Goal: Task Accomplishment & Management: Use online tool/utility

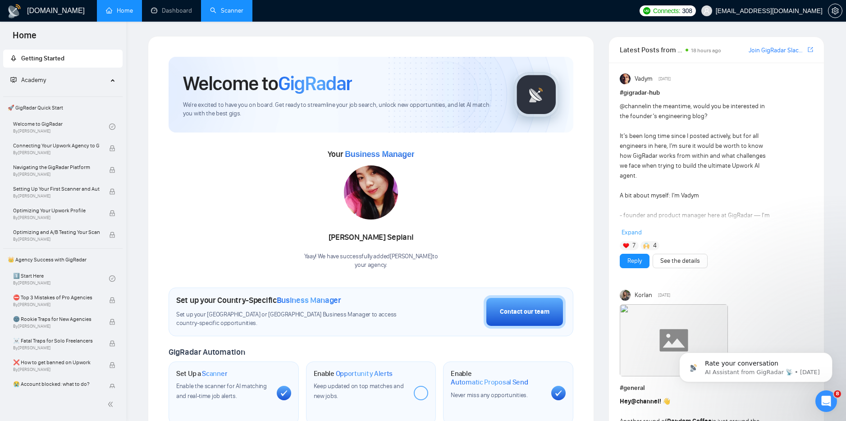
click at [239, 11] on link "Scanner" at bounding box center [226, 11] width 33 height 8
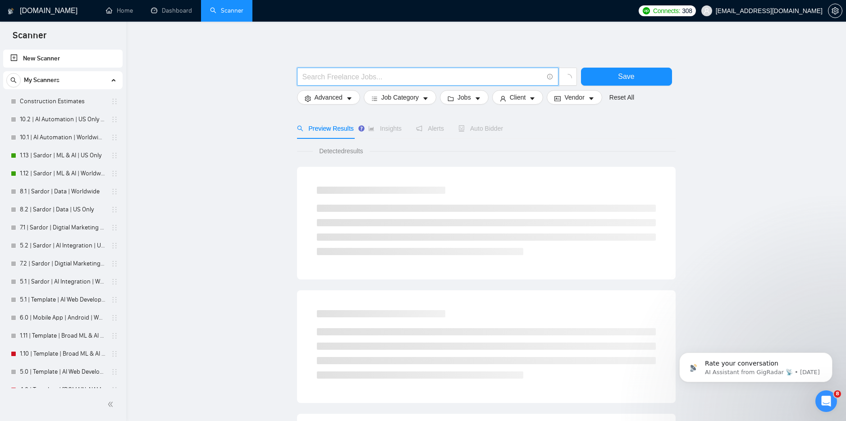
click at [333, 81] on input "text" at bounding box center [422, 76] width 241 height 11
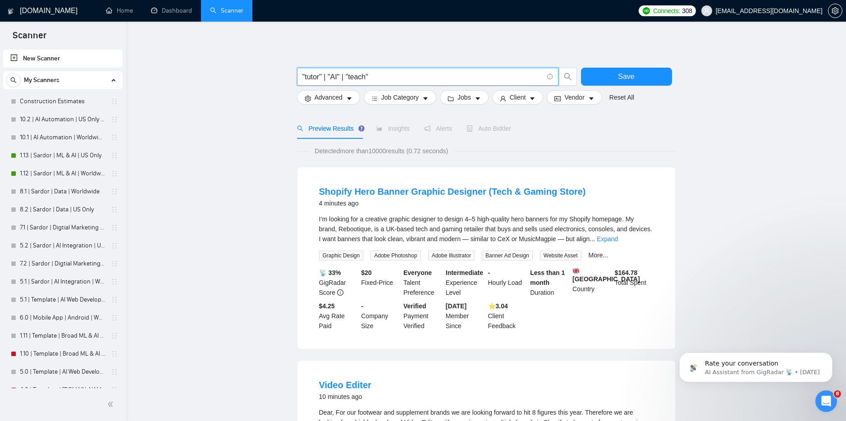
drag, startPoint x: 377, startPoint y: 77, endPoint x: 349, endPoint y: 75, distance: 28.0
click at [349, 75] on input ""tutor" | "AI" | "teach"" at bounding box center [422, 76] width 241 height 11
click at [326, 77] on input ""tutor" | "AI" |" at bounding box center [422, 76] width 241 height 11
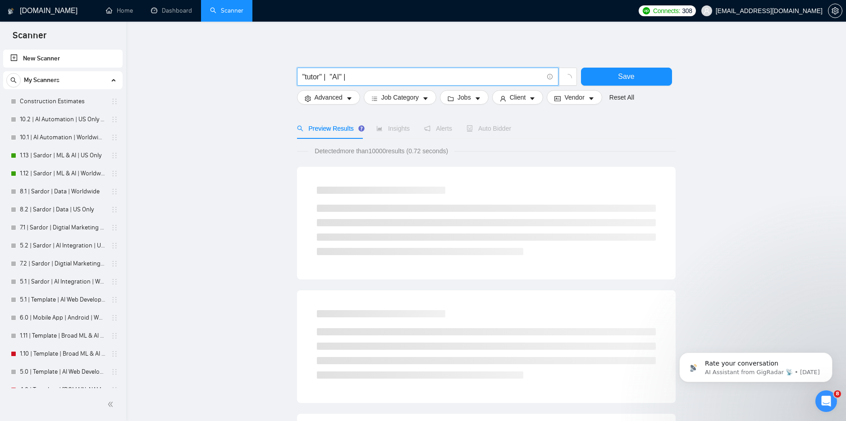
paste input ""teach""
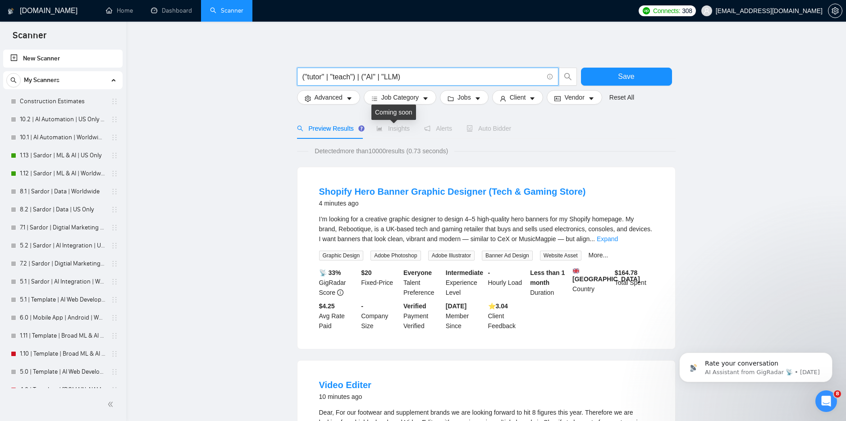
type input "("tutor" | "teach") | ("AI" | "LLM)"
click at [388, 126] on span "Insights" at bounding box center [392, 128] width 33 height 7
click at [387, 98] on span "Job Category" at bounding box center [399, 97] width 37 height 10
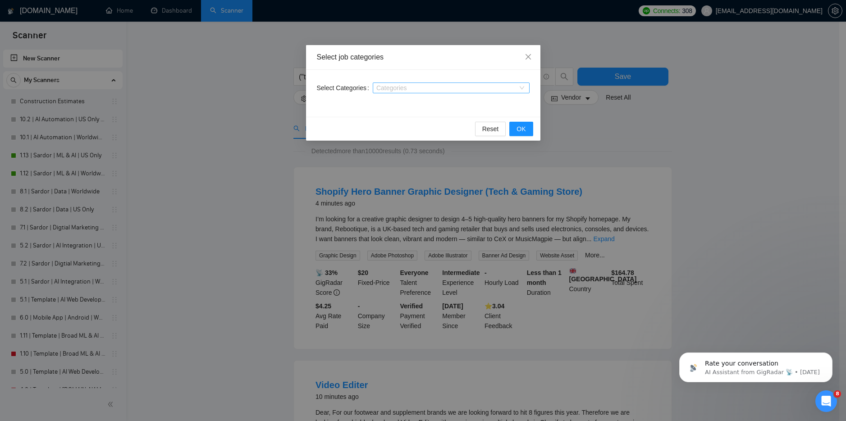
click at [394, 92] on div "Categories" at bounding box center [451, 87] width 157 height 11
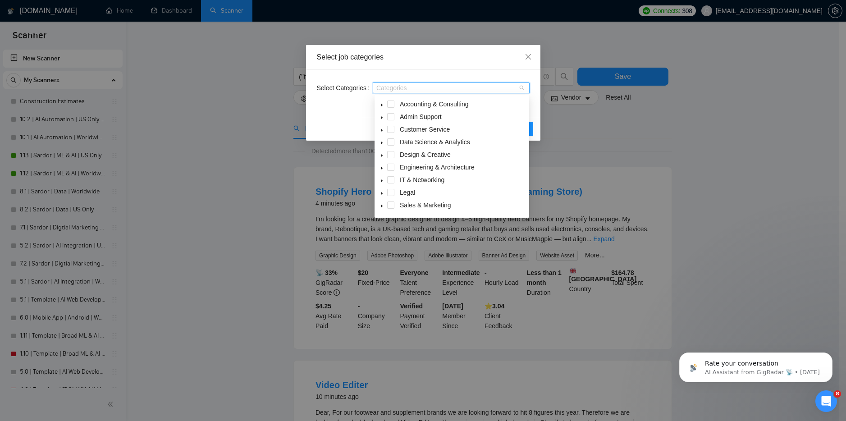
click at [384, 143] on span at bounding box center [381, 142] width 11 height 11
click at [394, 142] on div "Data Science & Analytics" at bounding box center [451, 143] width 151 height 13
click at [392, 141] on span at bounding box center [390, 141] width 7 height 7
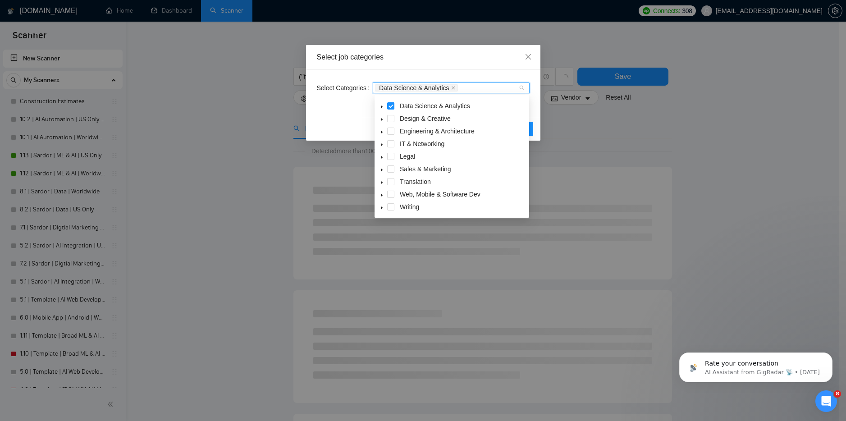
click at [381, 193] on icon "caret-down" at bounding box center [381, 195] width 5 height 5
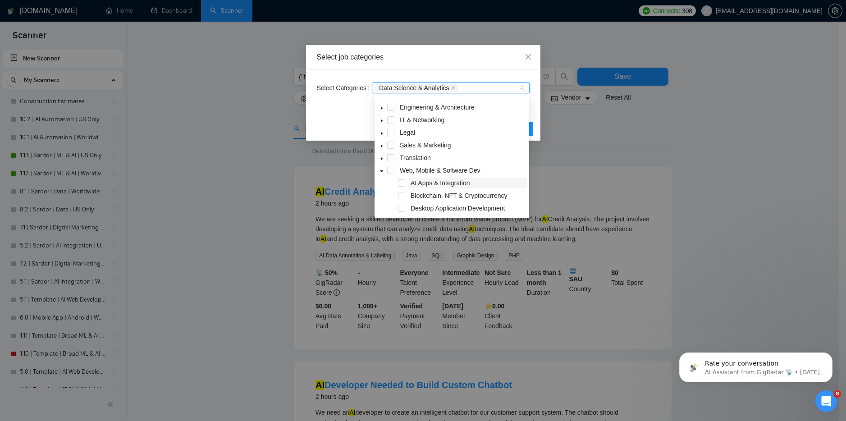
scroll to position [60, 0]
click at [389, 170] on span at bounding box center [390, 170] width 7 height 7
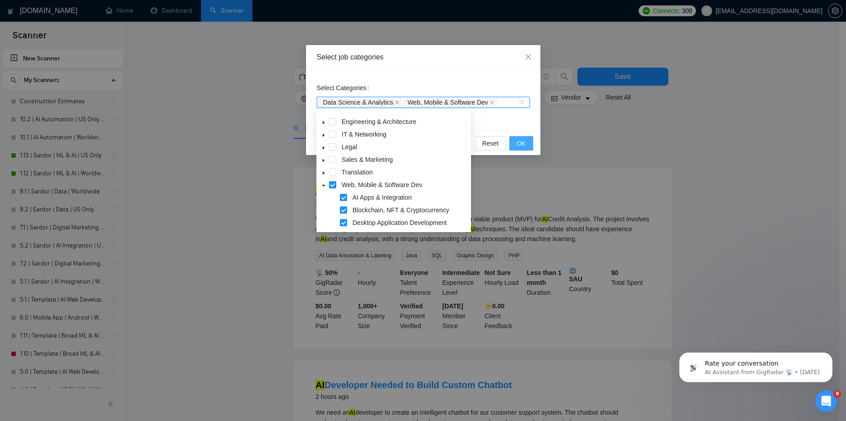
click at [517, 142] on span "OK" at bounding box center [520, 143] width 9 height 10
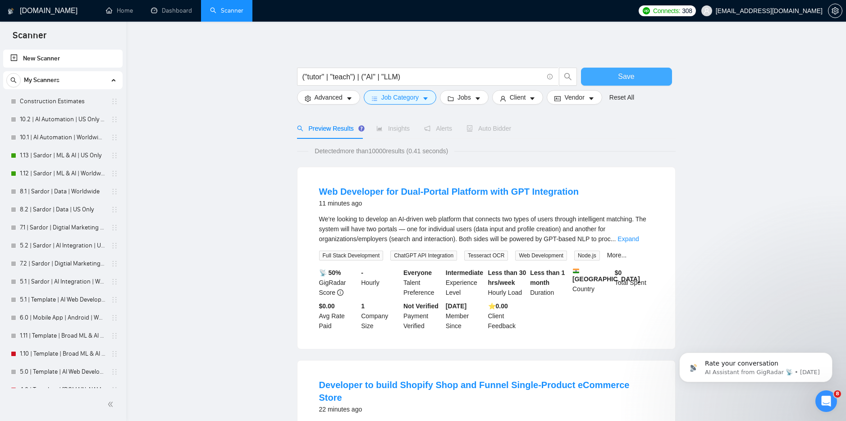
click at [623, 80] on span "Save" at bounding box center [626, 76] width 16 height 11
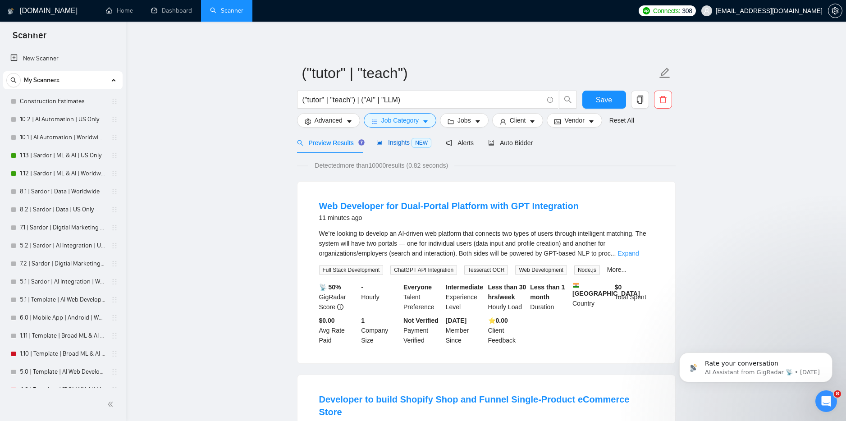
click at [395, 143] on span "Insights NEW" at bounding box center [403, 142] width 55 height 7
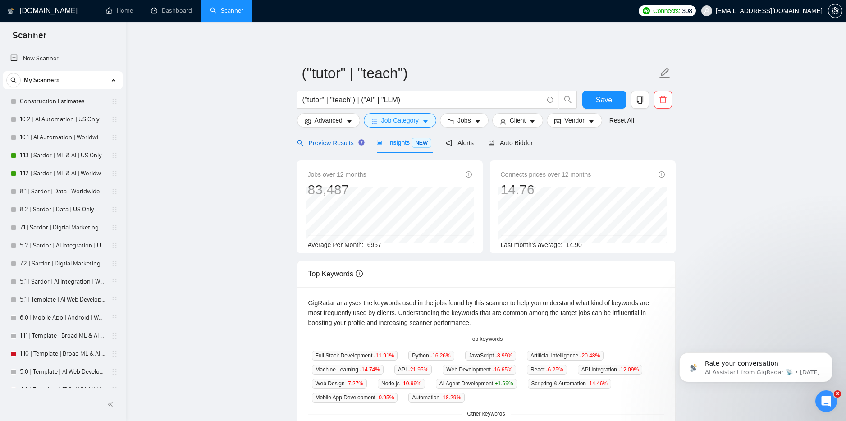
click at [335, 143] on span "Preview Results" at bounding box center [329, 142] width 65 height 7
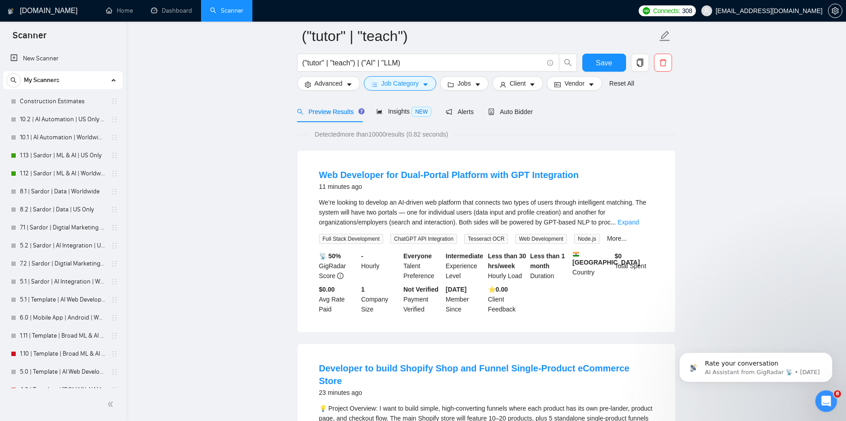
scroll to position [104, 0]
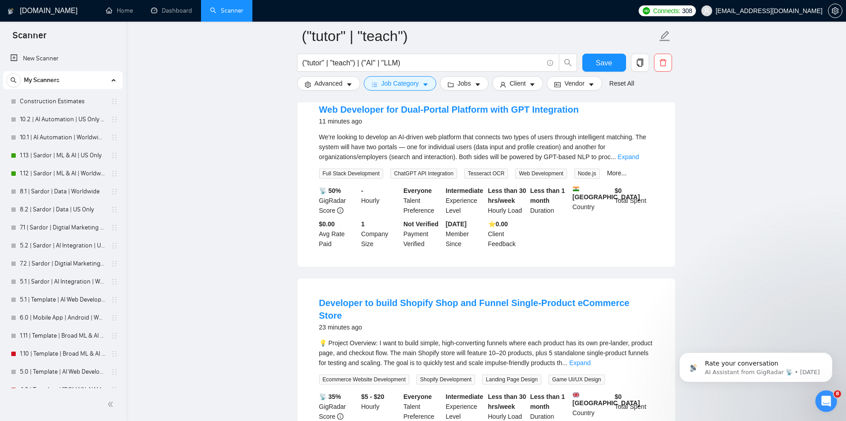
click at [636, 165] on div "We’re looking to develop an AI-driven web platform that connects two types of u…" at bounding box center [486, 155] width 334 height 46
click at [638, 159] on link "Expand" at bounding box center [627, 156] width 21 height 7
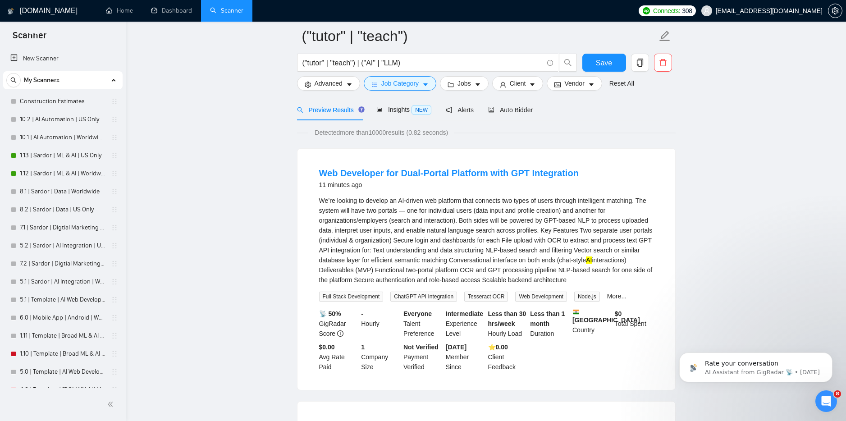
scroll to position [0, 0]
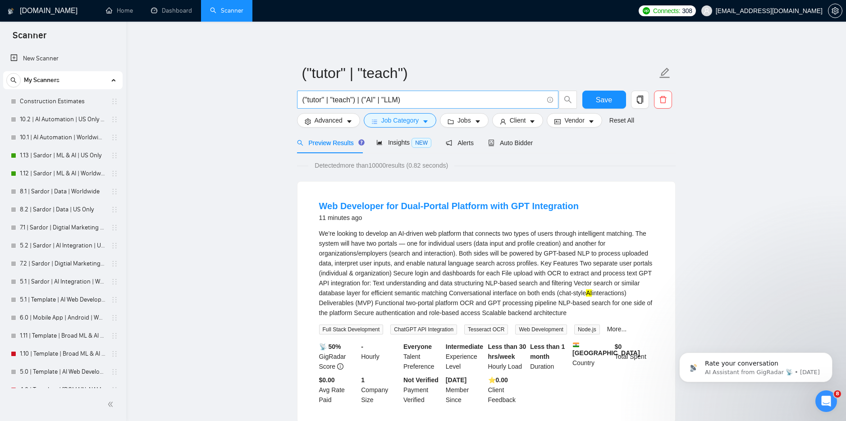
click at [365, 101] on input "("tutor" | "teach") | ("AI" | "LLM)" at bounding box center [422, 99] width 241 height 11
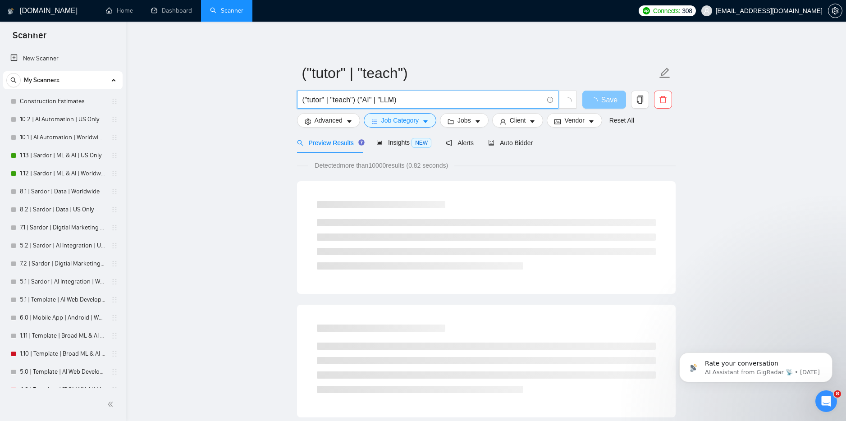
click at [603, 102] on button "Save" at bounding box center [604, 100] width 44 height 18
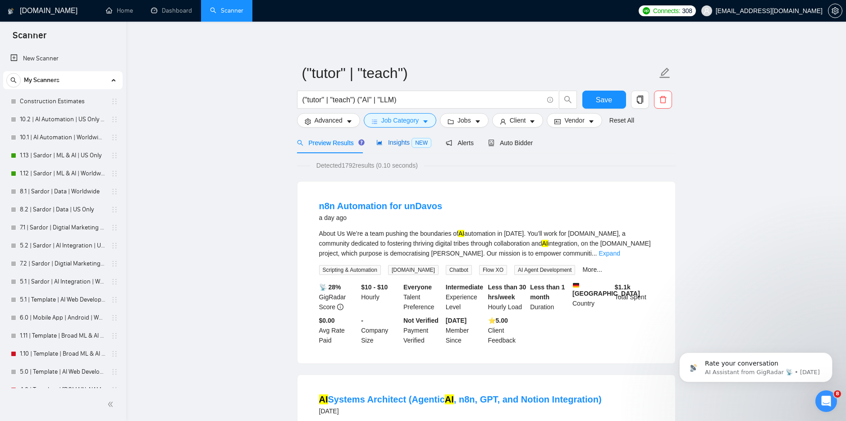
click at [390, 140] on span "Insights NEW" at bounding box center [403, 142] width 55 height 7
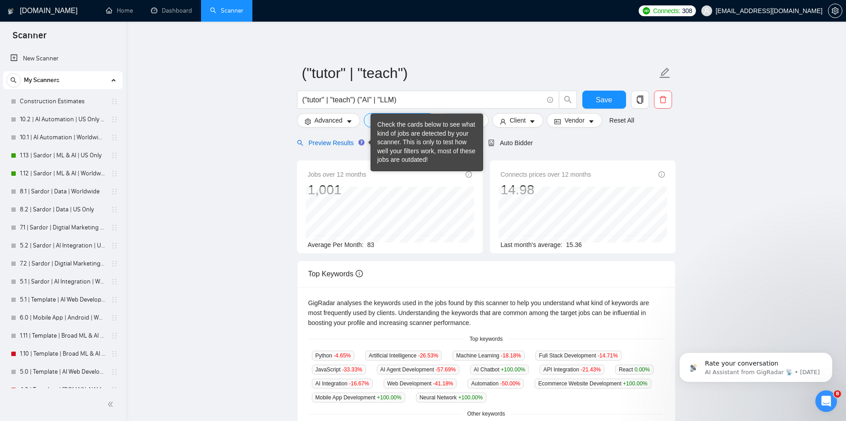
click at [325, 141] on span "Preview Results" at bounding box center [329, 142] width 65 height 7
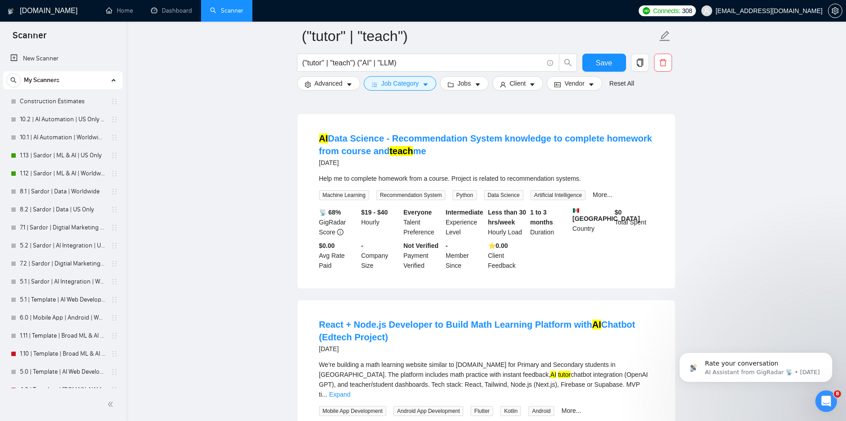
scroll to position [680, 0]
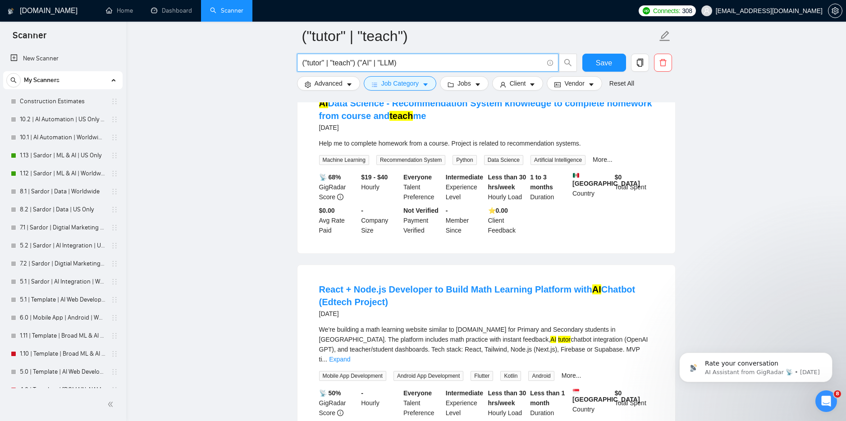
click at [362, 63] on input "("tutor" | "teach") ("AI" | "LLM)" at bounding box center [422, 62] width 241 height 11
click at [356, 64] on input "("tutor" | "teach") ("AI" | "LLM)" at bounding box center [422, 62] width 241 height 11
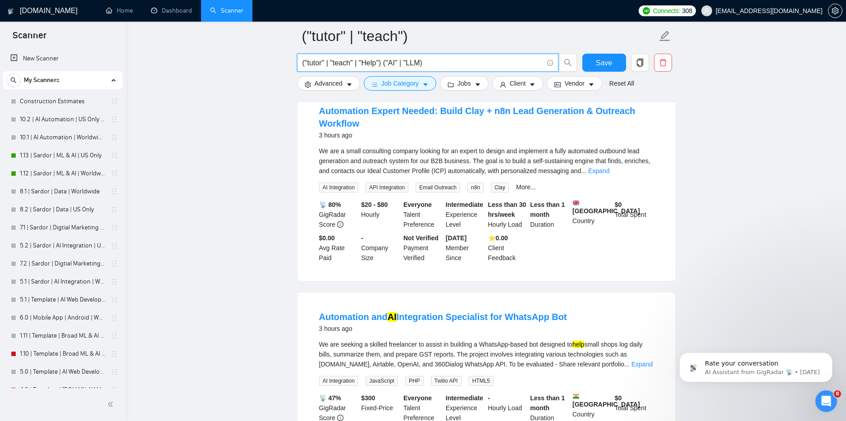
scroll to position [1824, 0]
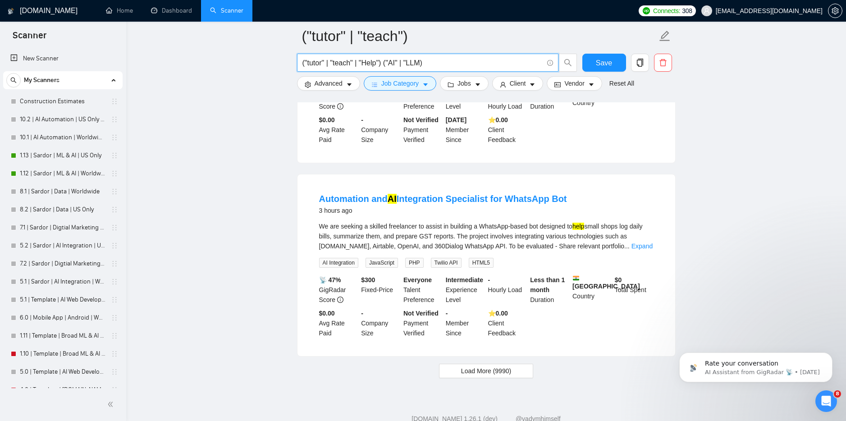
click at [489, 67] on input "("tutor" | "teach" | "Help") ("AI" | "LLM)" at bounding box center [422, 62] width 241 height 11
type input "("tutor" | "teach" | "Help") ("AI" | "LLM)"
